Goal: Information Seeking & Learning: Understand process/instructions

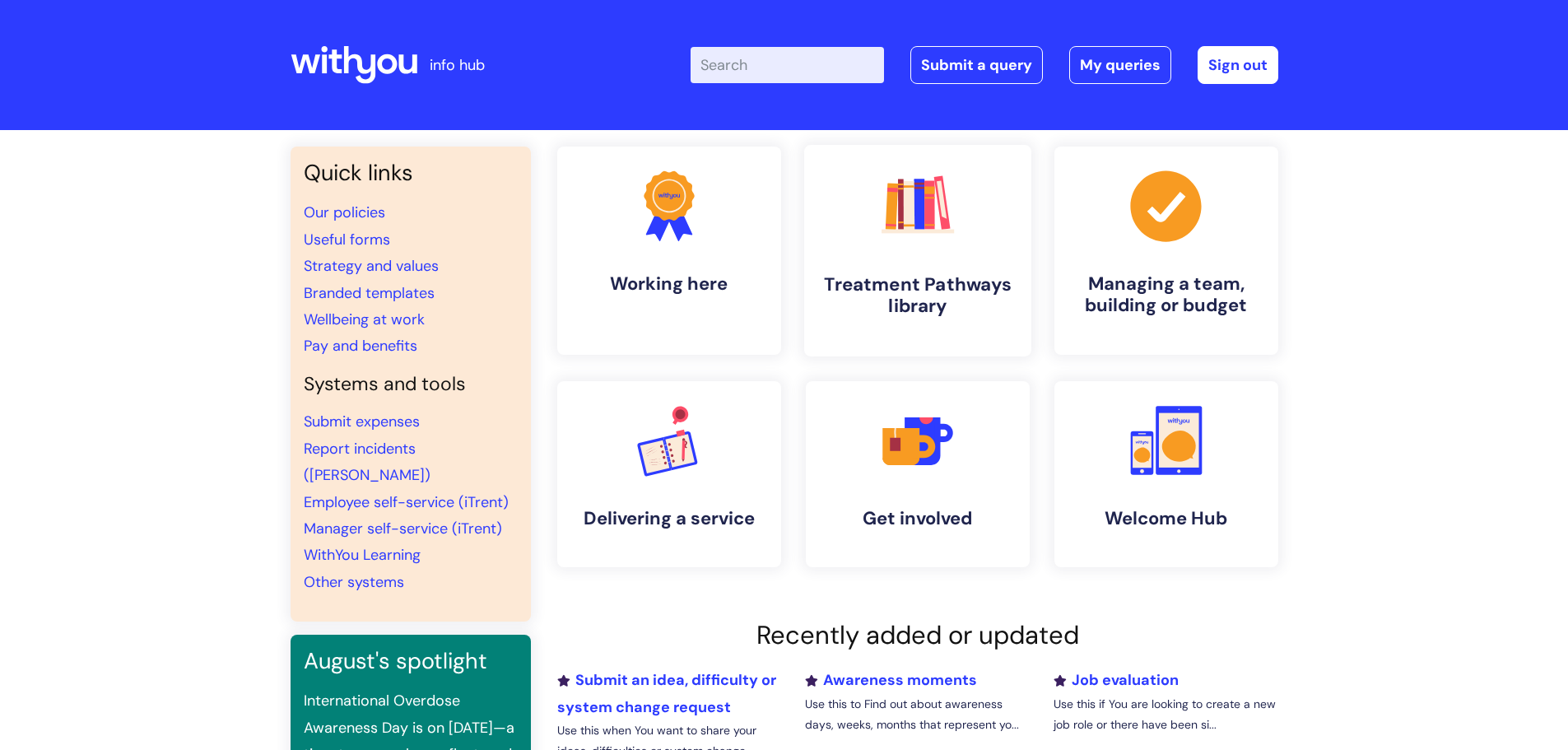
click at [909, 258] on link ".cls-1{fill:#f89b22;}.cls-1,.cls-2,.cls-3,.cls-4,.cls-5,.cls-6,.cls-7{stroke-wi…" at bounding box center [916, 251] width 227 height 212
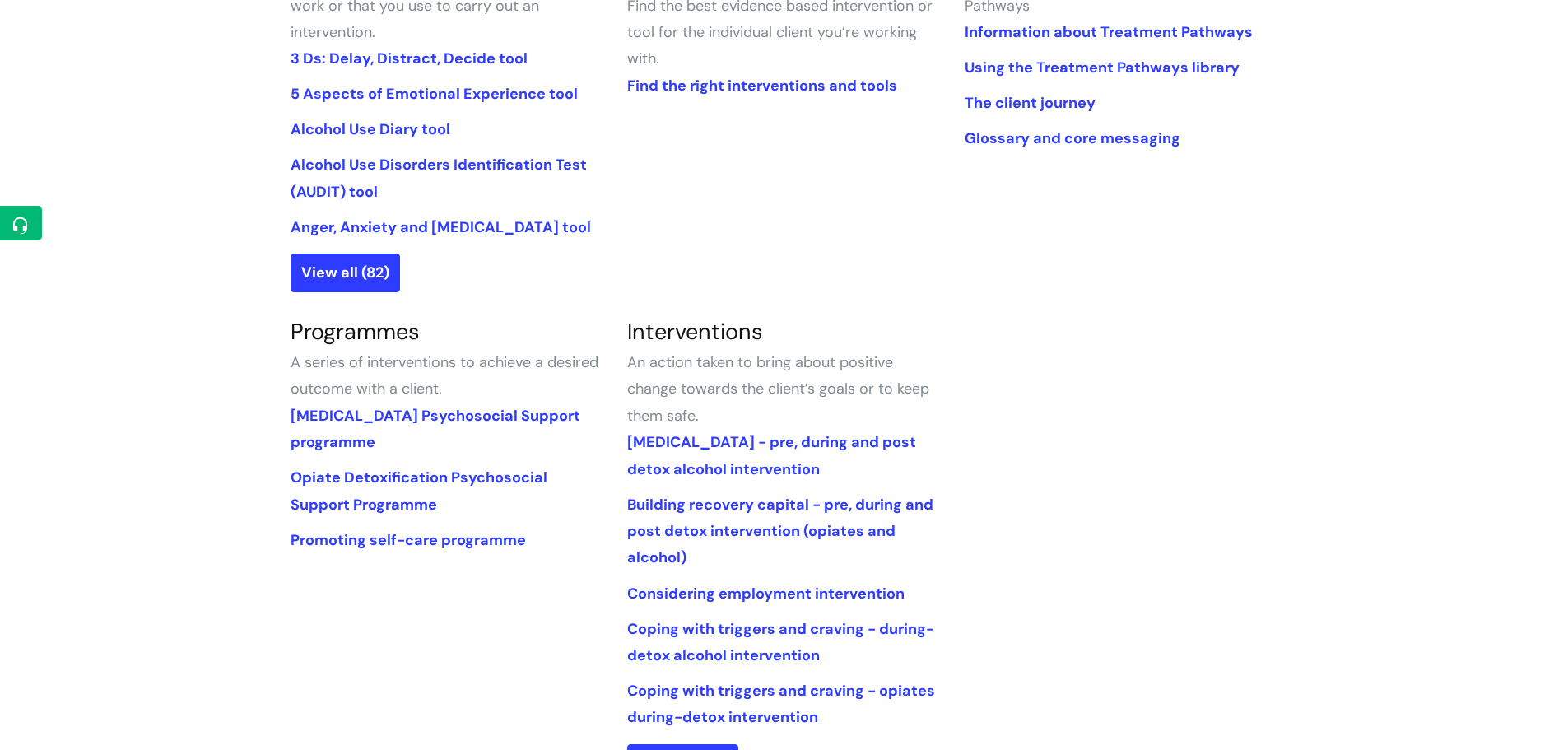
scroll to position [411, 0]
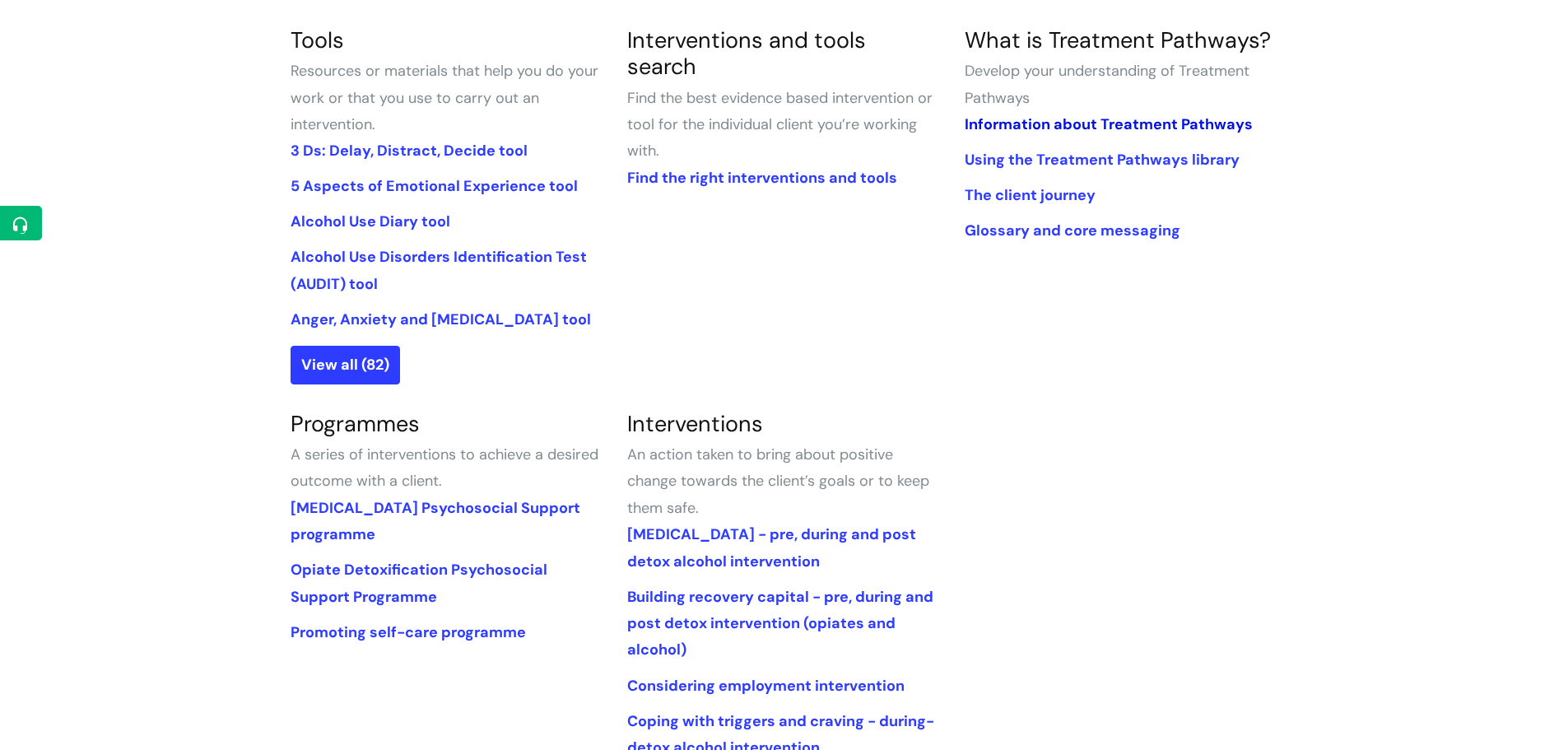
click at [1065, 124] on link "Information about Treatment Pathways" at bounding box center [1109, 125] width 288 height 20
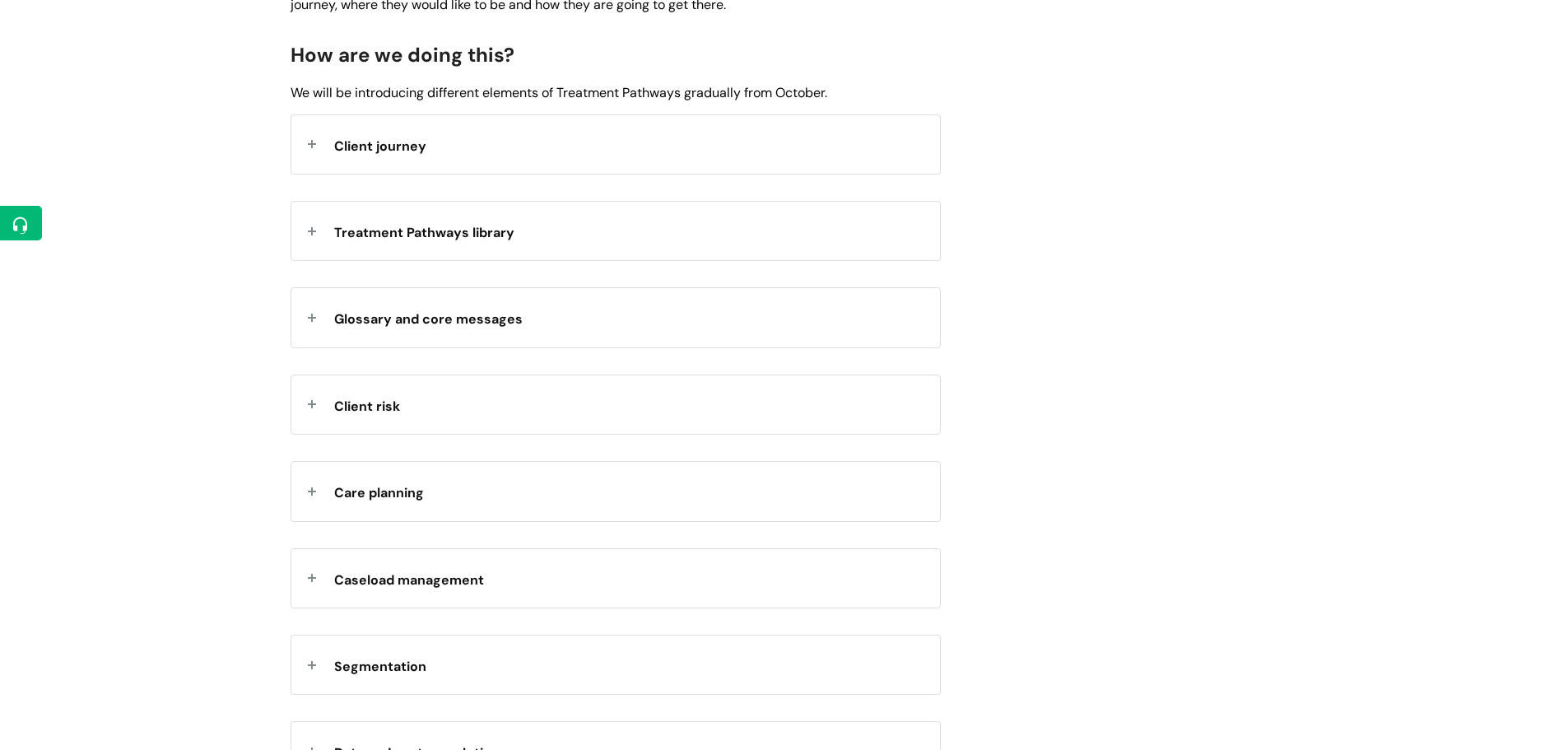
scroll to position [1564, 0]
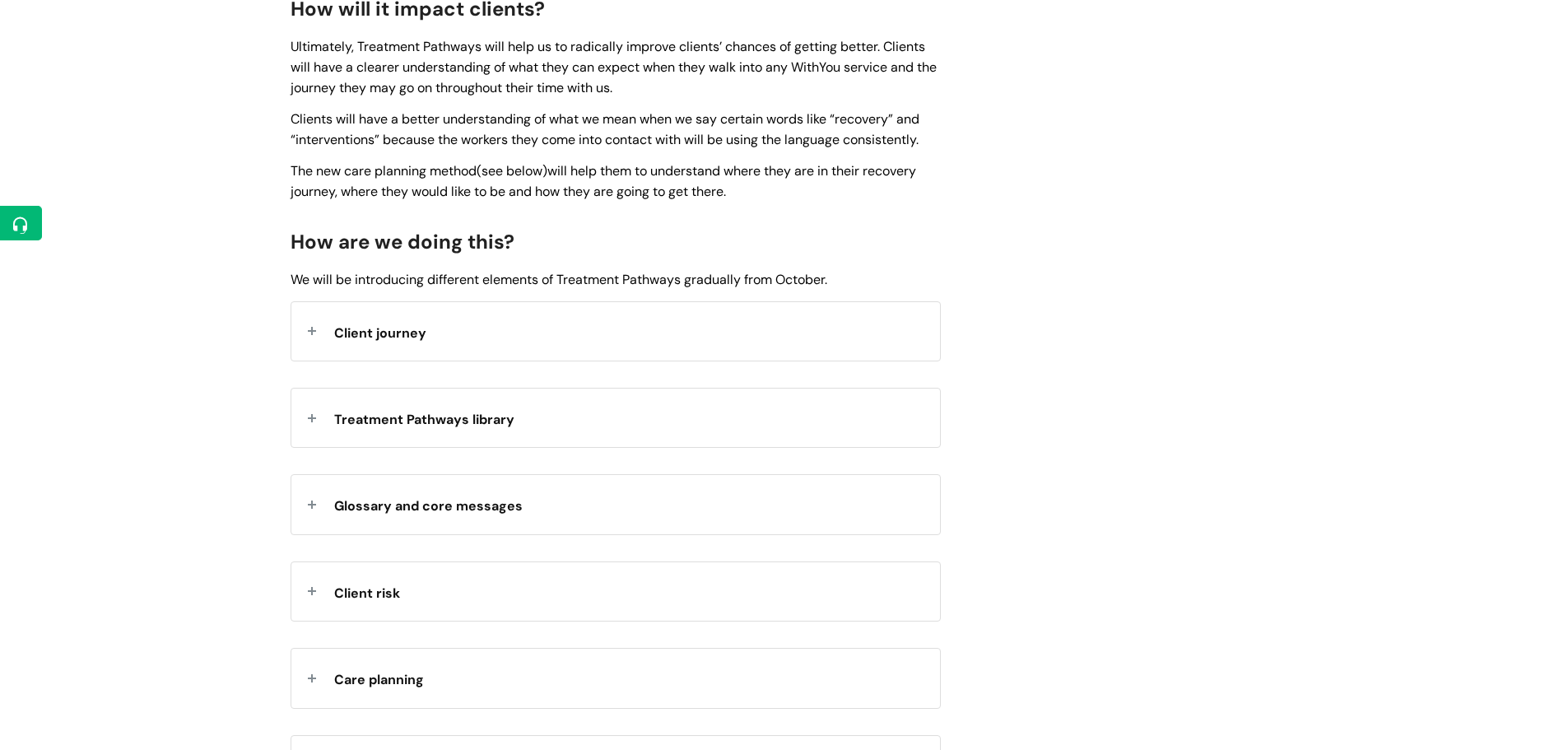
click at [313, 332] on div "Client journey" at bounding box center [615, 331] width 648 height 59
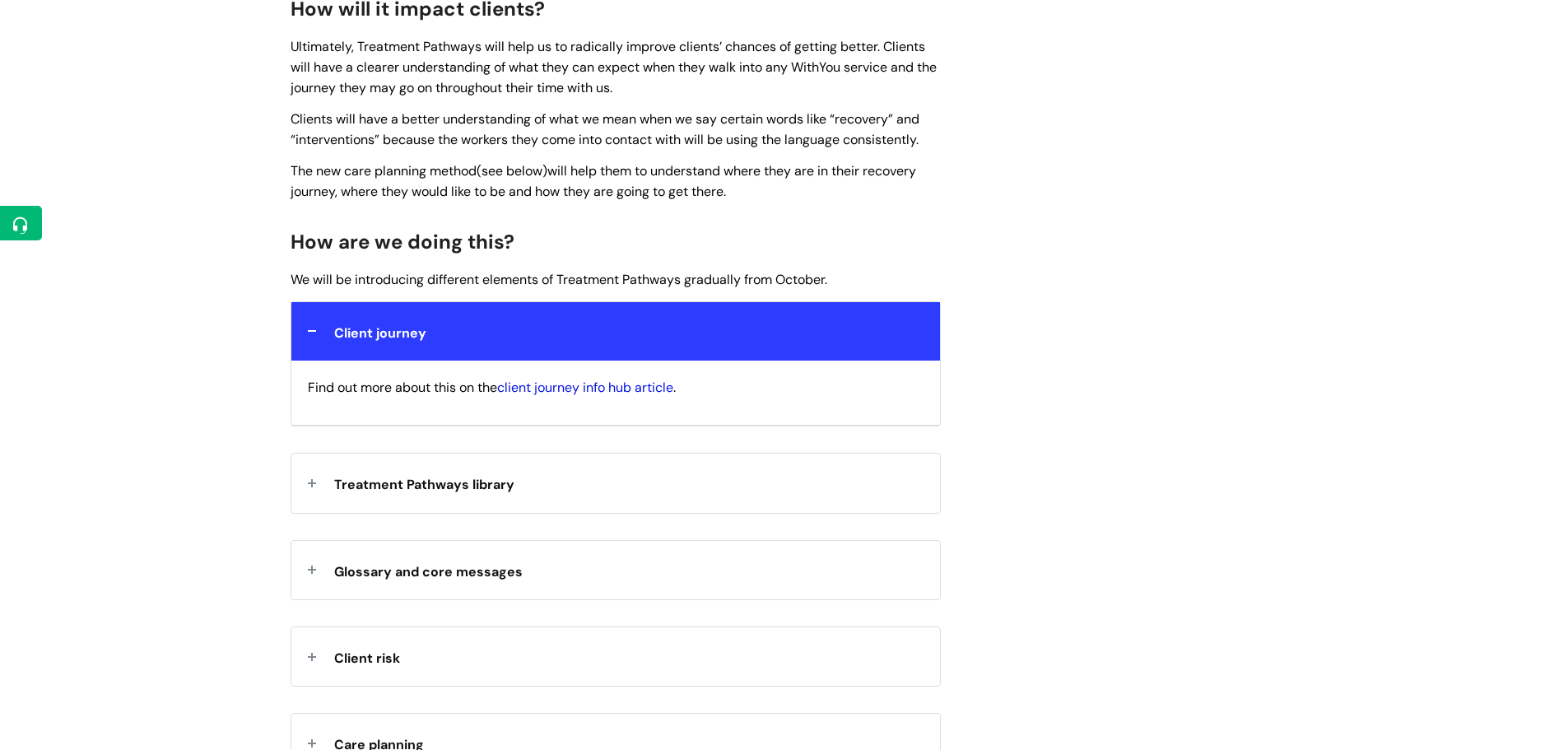
click at [582, 386] on link "client journey info hub article" at bounding box center [585, 386] width 176 height 17
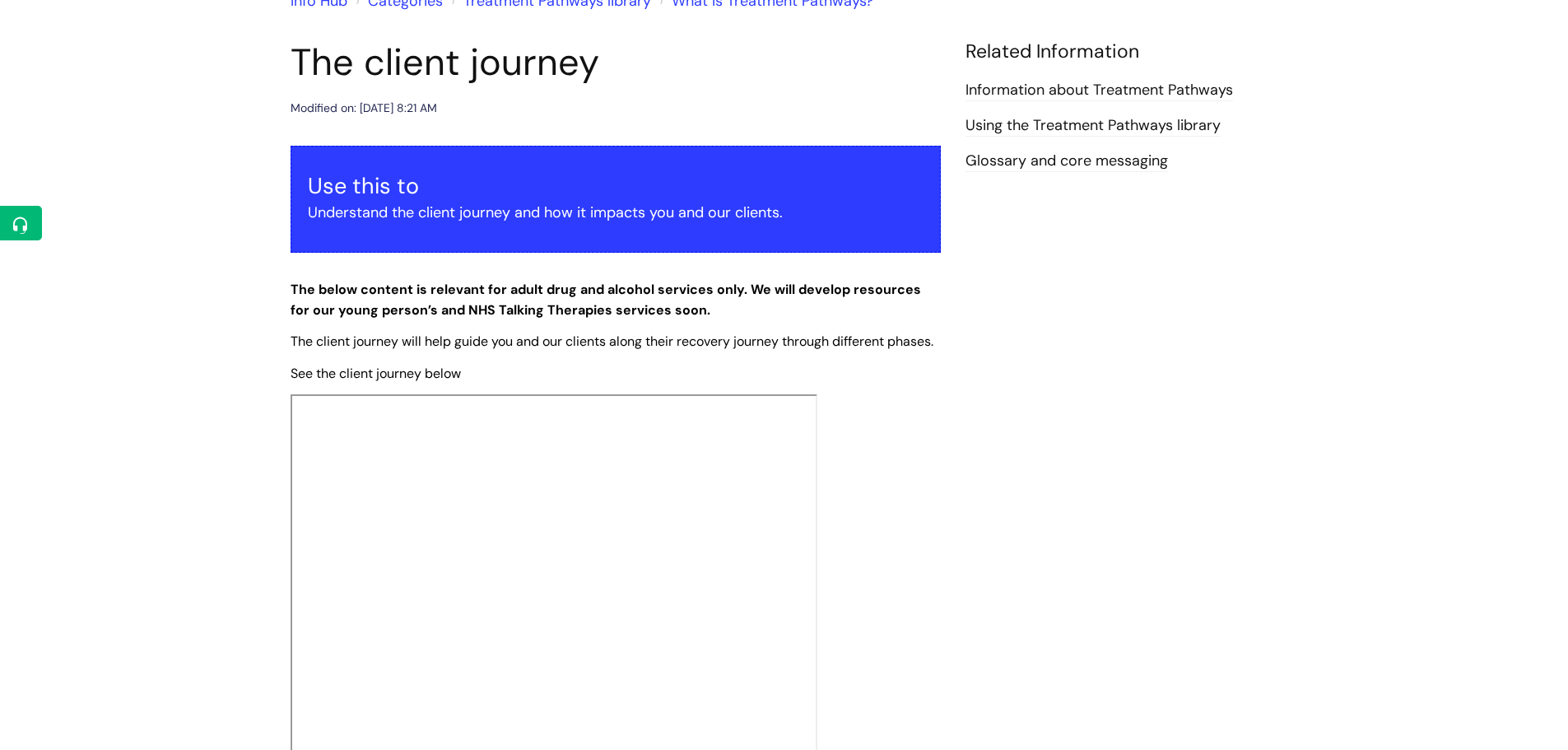
scroll to position [411, 0]
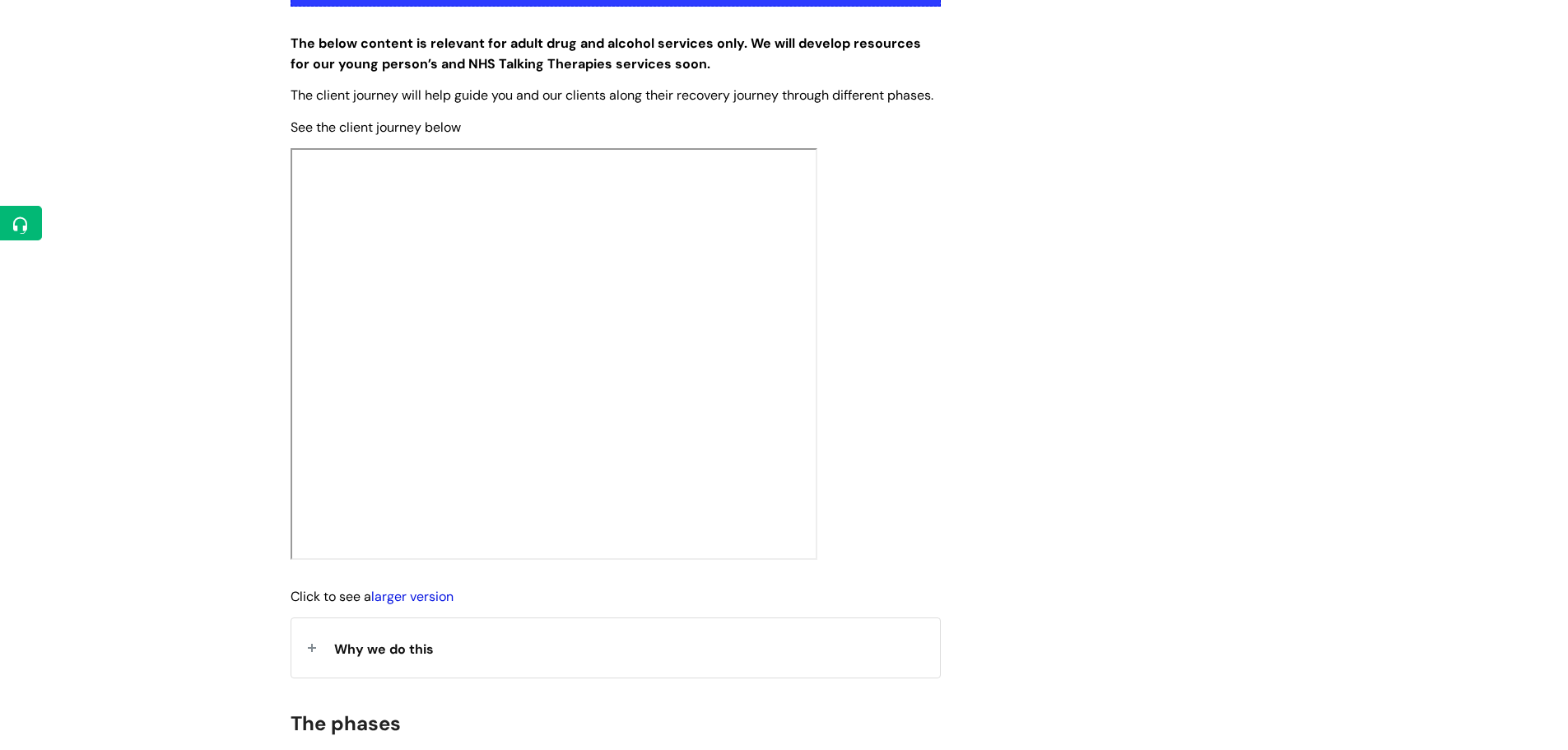
click at [425, 605] on link "larger version" at bounding box center [412, 595] width 82 height 17
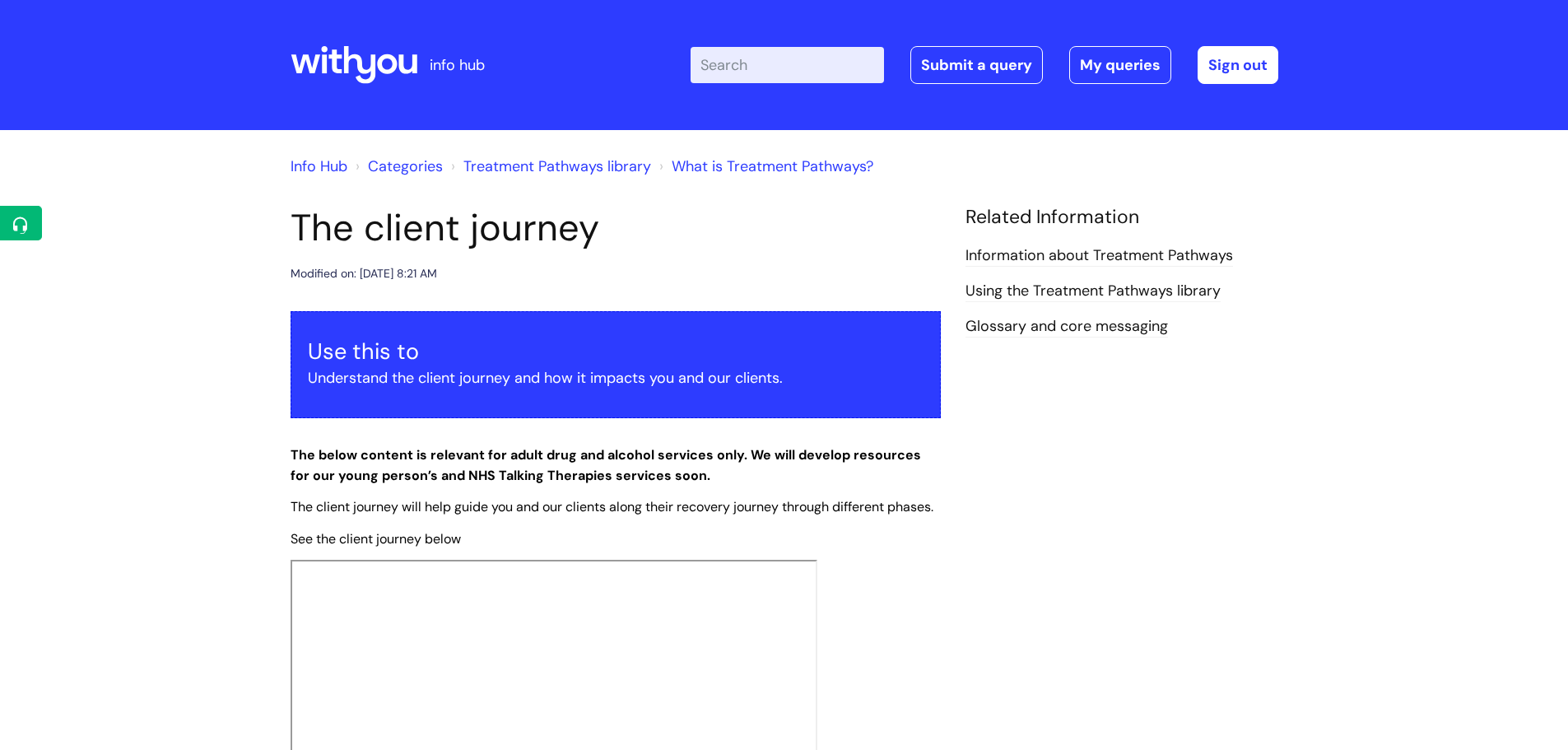
scroll to position [411, 0]
